Goal: Task Accomplishment & Management: Manage account settings

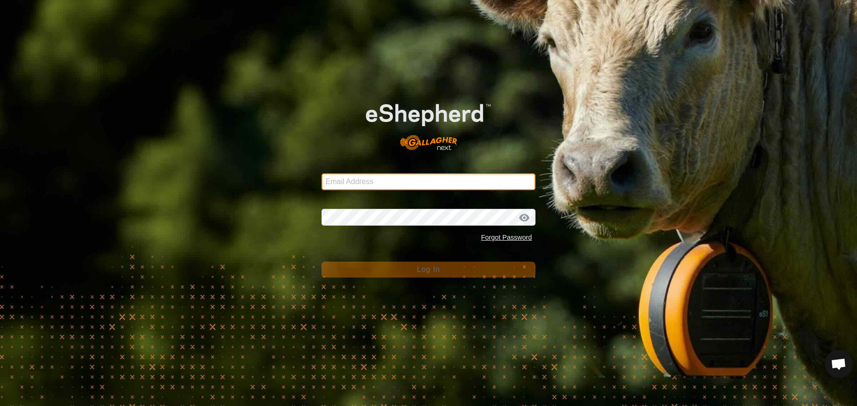
type input "[EMAIL_ADDRESS][DOMAIN_NAME]"
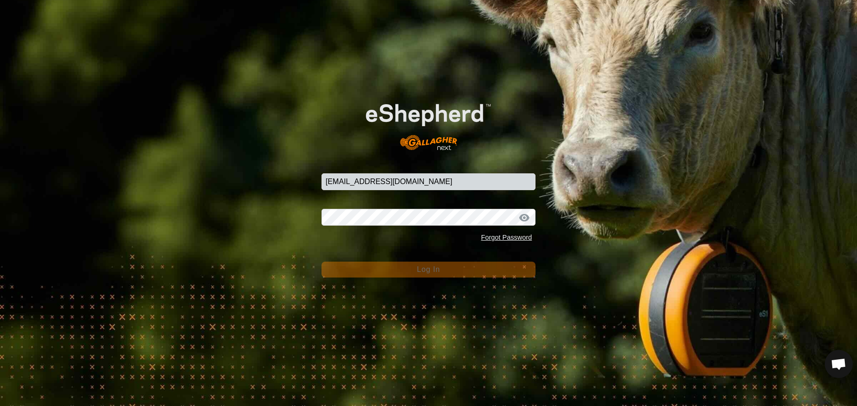
click at [486, 272] on button "Log In" at bounding box center [429, 270] width 215 height 16
